Goal: Answer question/provide support: Share knowledge or assist other users

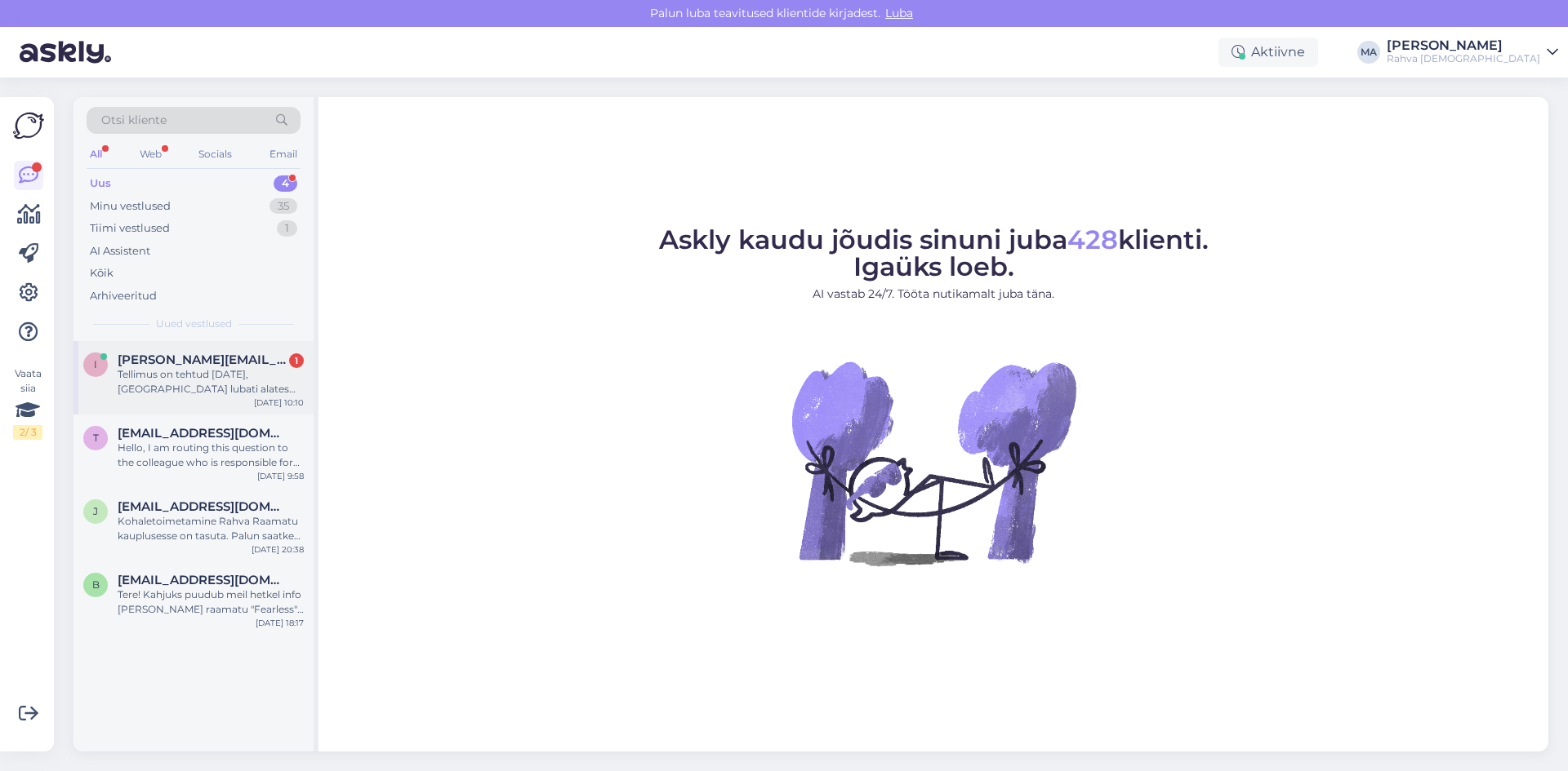
click at [241, 382] on div "Tellimus on tehtud [DATE], [GEOGRAPHIC_DATA] lubati alates [DATE]" at bounding box center [210, 382] width 186 height 30
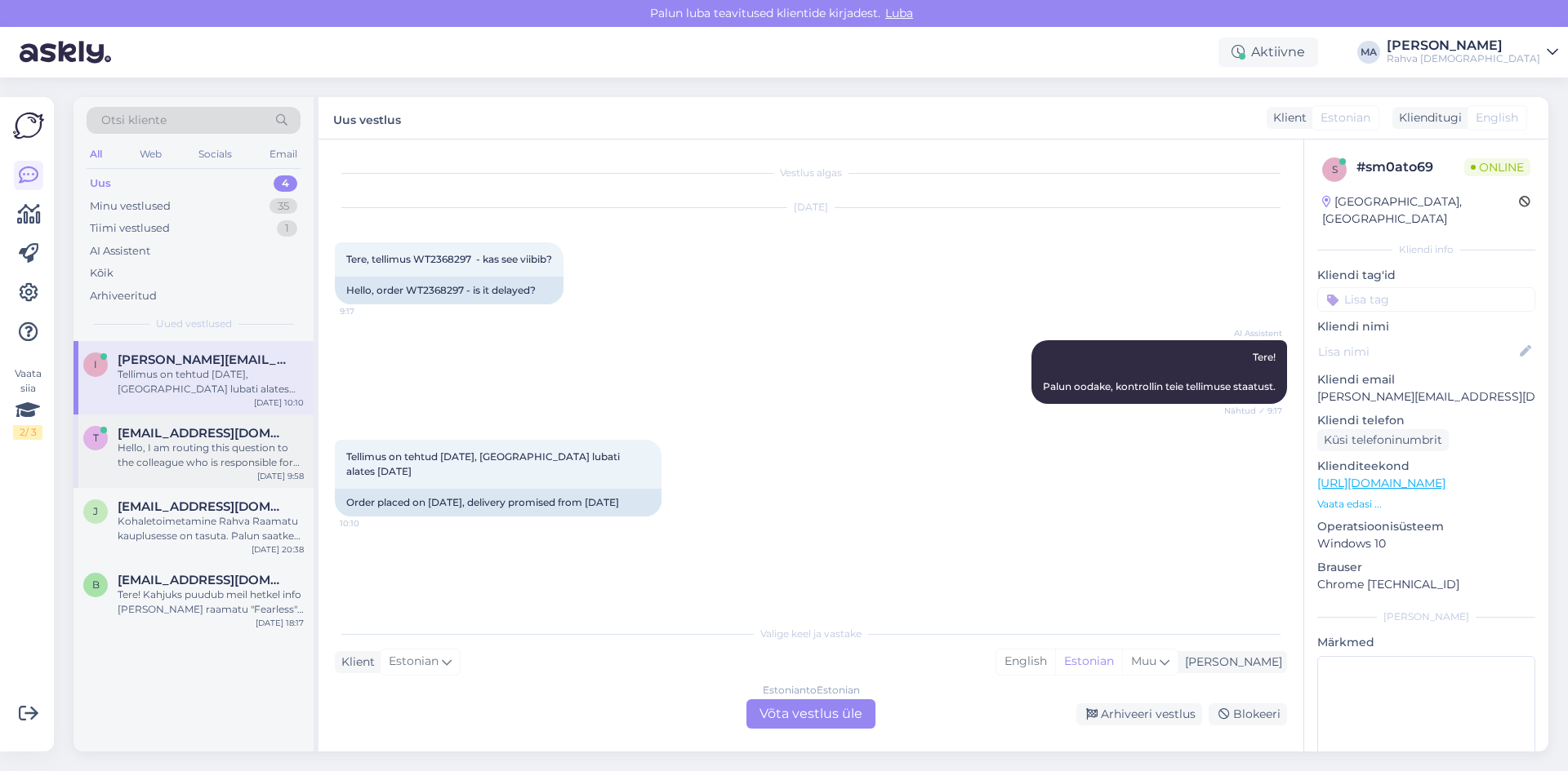
click at [144, 463] on div "Hello, I am routing this question to the colleague who is responsible for this …" at bounding box center [210, 455] width 186 height 30
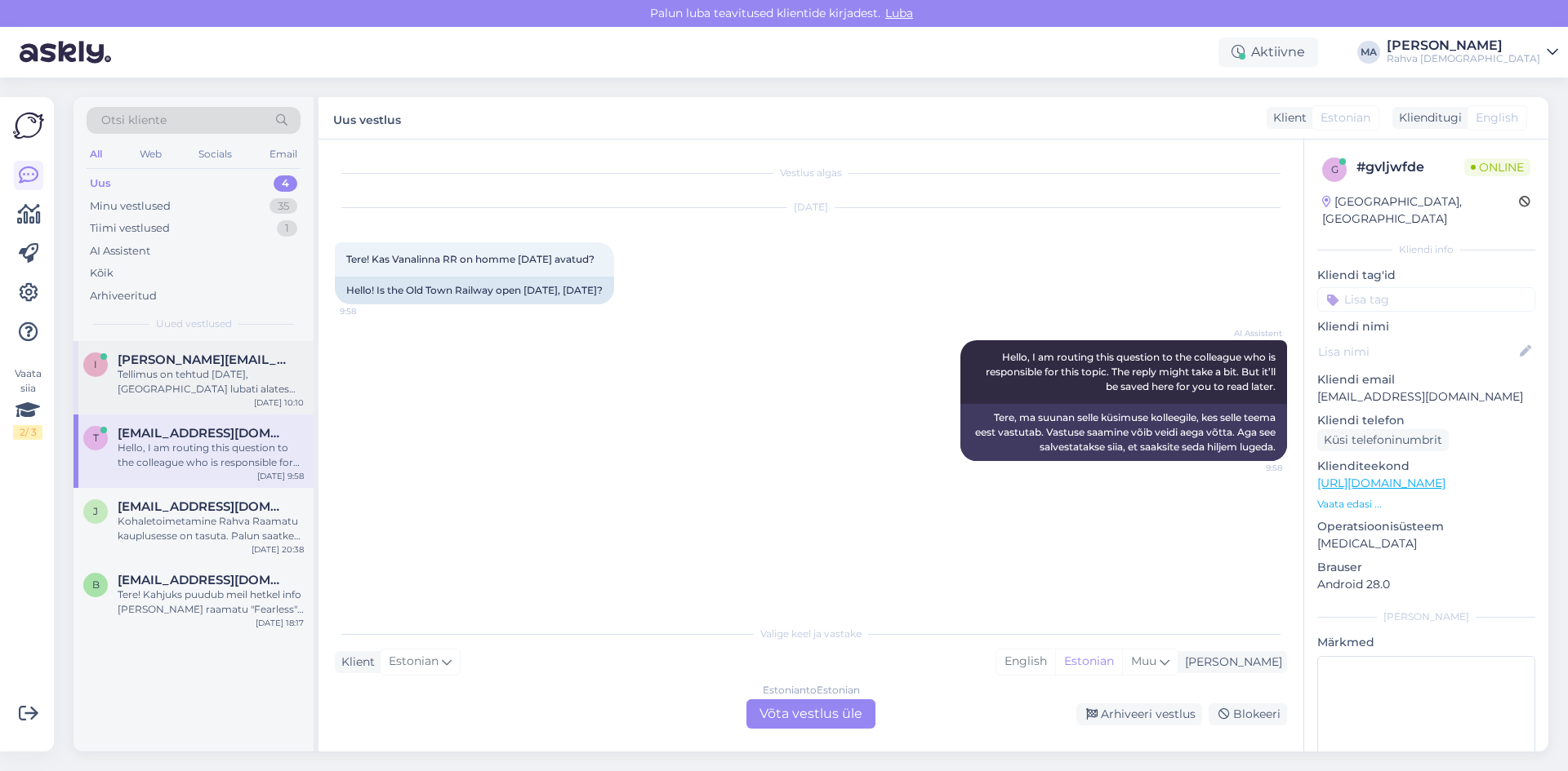
click at [221, 377] on div "Tellimus on tehtud [DATE], [GEOGRAPHIC_DATA] lubati alates [DATE]" at bounding box center [210, 382] width 186 height 30
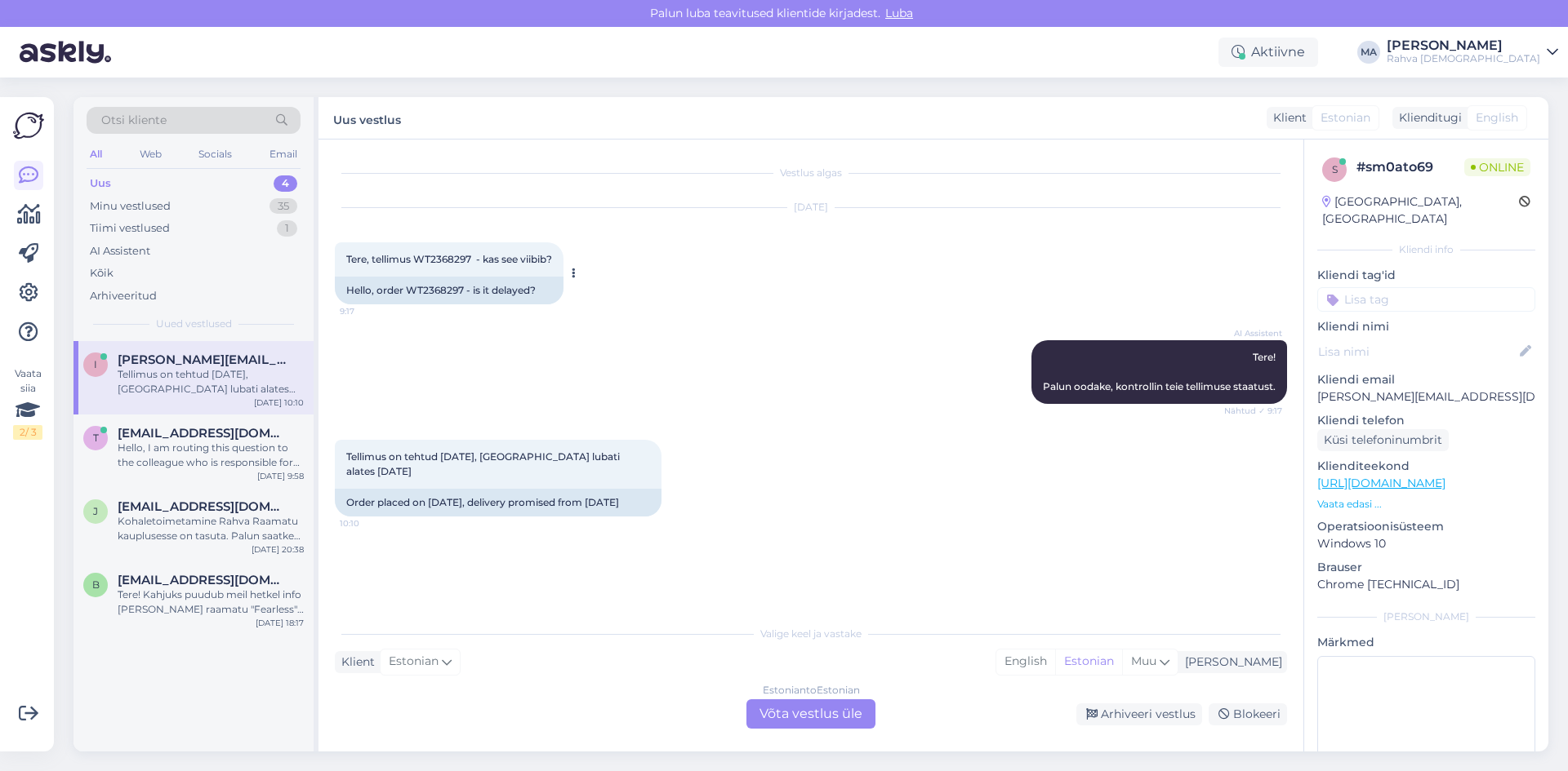
click at [429, 256] on span "Tere, tellimus WT2368297 - kas see viibib?" at bounding box center [449, 258] width 206 height 12
copy span "WT2368297"
click at [437, 595] on div "Vestlus algas [DATE] Tere, tellimus WT2368297 - kas see viibib? 9:17 Hello, ord…" at bounding box center [818, 379] width 967 height 446
click at [791, 712] on div "Estonian to Estonian Võta vestlus üle" at bounding box center [811, 714] width 129 height 30
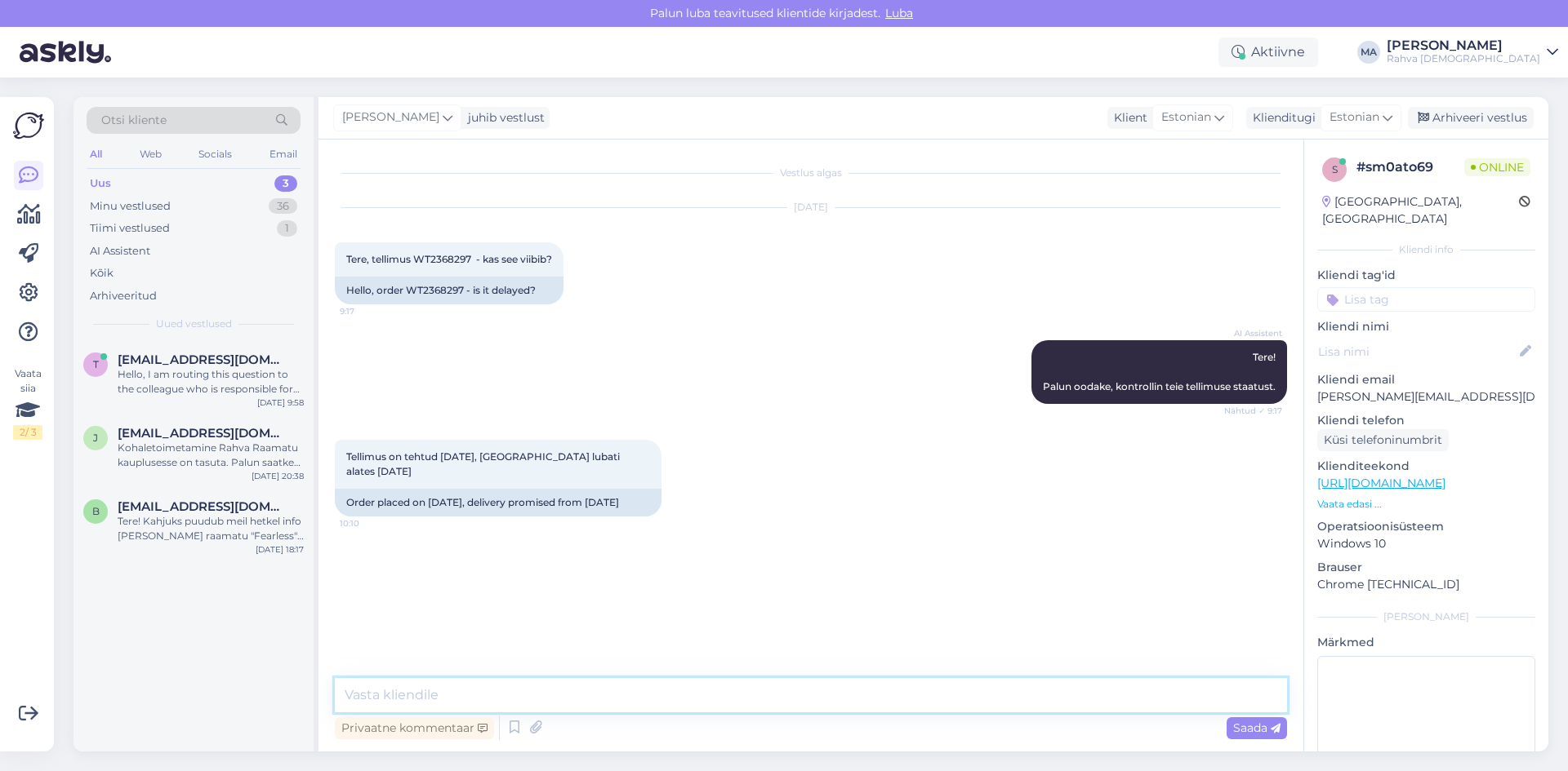
click at [564, 692] on textarea at bounding box center [811, 696] width 952 height 34
type textarea "Tellimuse lubatud kättetoimetasmiskuupäev on [DATE]"
click at [1252, 728] on span "Saada" at bounding box center [1257, 728] width 48 height 15
click at [1054, 698] on textarea at bounding box center [811, 696] width 952 height 34
type textarea "[DATE]"
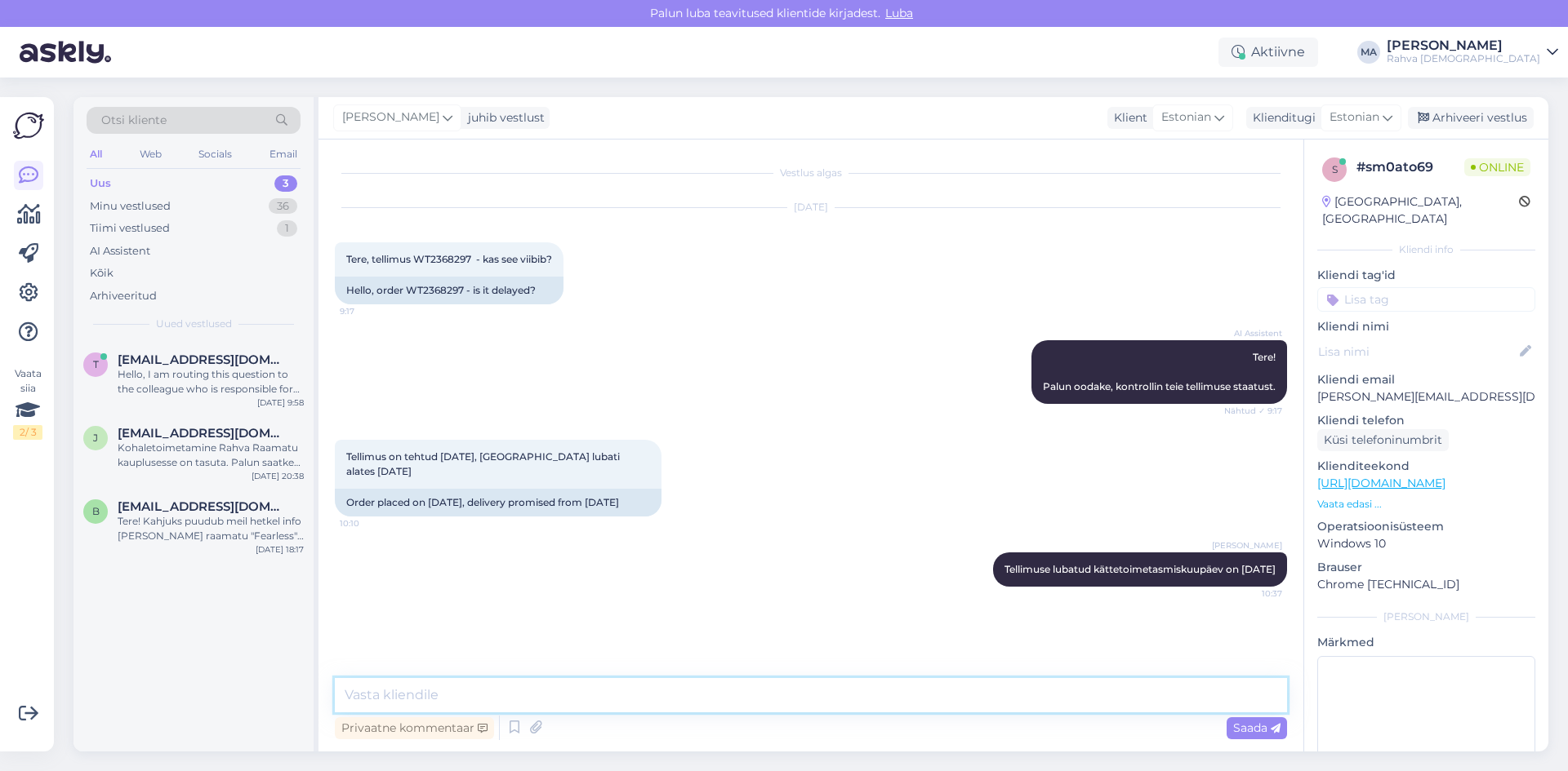
scroll to position [26, 0]
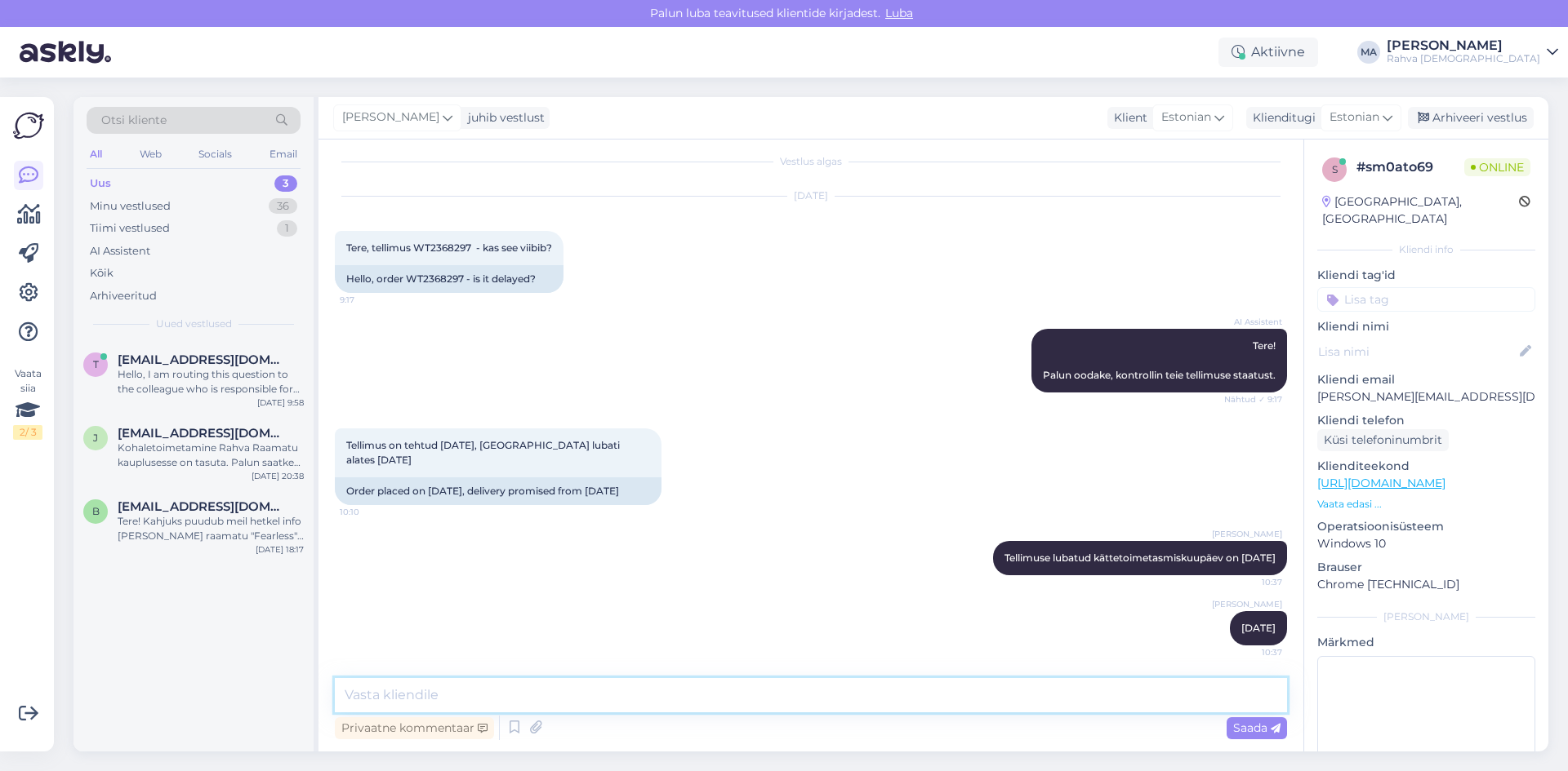
click at [1054, 698] on textarea at bounding box center [811, 696] width 952 height 34
click at [116, 642] on div "t [EMAIL_ADDRESS][DOMAIN_NAME] Hello, I am routing this question to the colleag…" at bounding box center [194, 546] width 240 height 411
click at [105, 626] on div "t [EMAIL_ADDRESS][DOMAIN_NAME] Hello, I am routing this question to the colleag…" at bounding box center [194, 546] width 240 height 411
